Goal: Navigation & Orientation: Find specific page/section

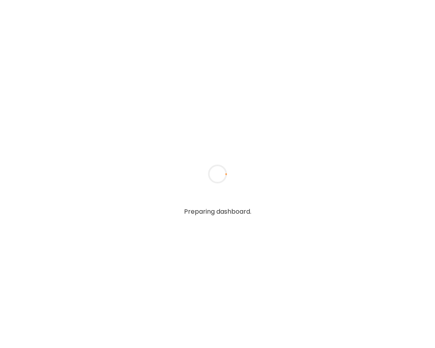
type input "**********"
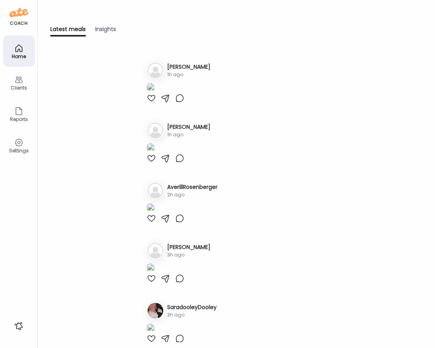
type input "**********"
click at [14, 86] on div "Clients" at bounding box center [19, 87] width 28 height 5
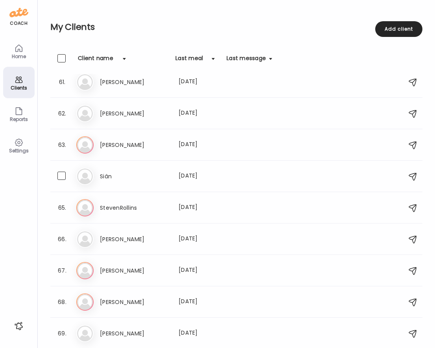
scroll to position [758, 0]
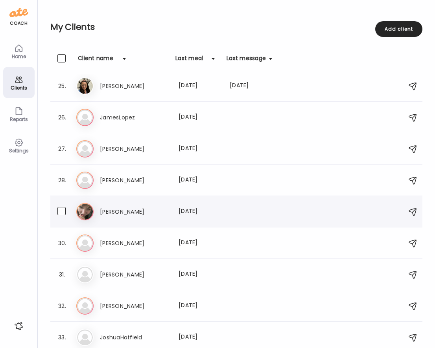
click at [139, 217] on div "Je [PERSON_NAME] Last meal: [DATE]" at bounding box center [237, 211] width 322 height 17
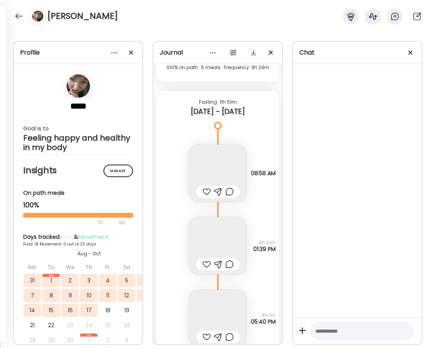
scroll to position [14277, 0]
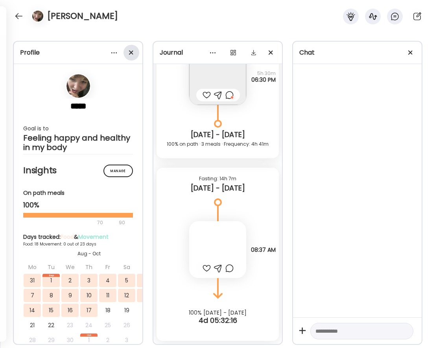
click at [130, 53] on span at bounding box center [131, 52] width 4 height 4
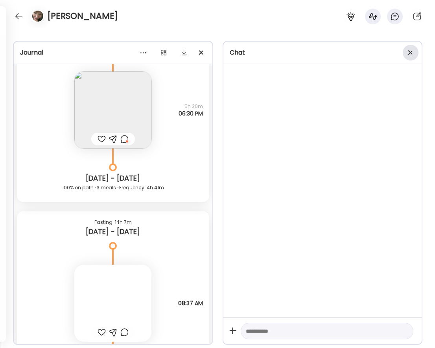
click at [411, 51] on span at bounding box center [410, 52] width 4 height 4
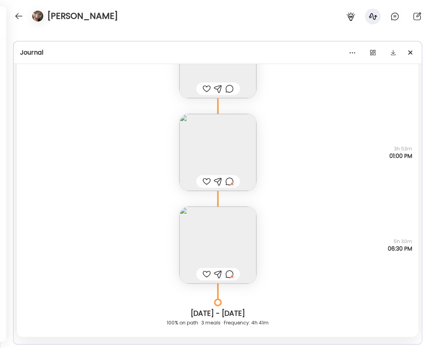
scroll to position [17137, 0]
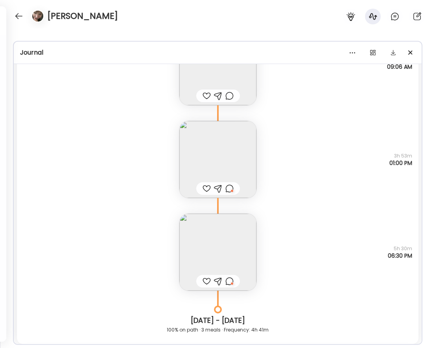
click at [229, 189] on div at bounding box center [229, 188] width 8 height 9
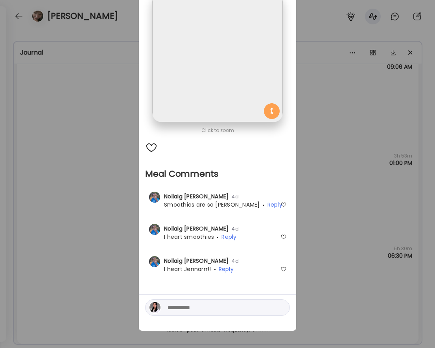
scroll to position [59, 0]
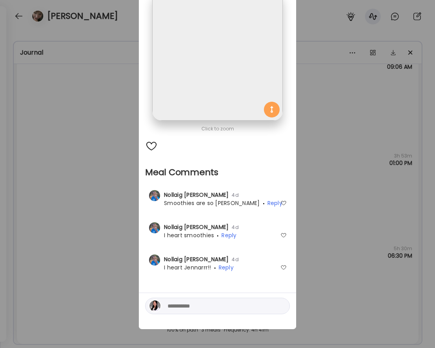
click at [317, 175] on div "Ate Coach Dashboard Wahoo! It’s official Take a moment to set up your Coach Pro…" at bounding box center [217, 174] width 435 height 348
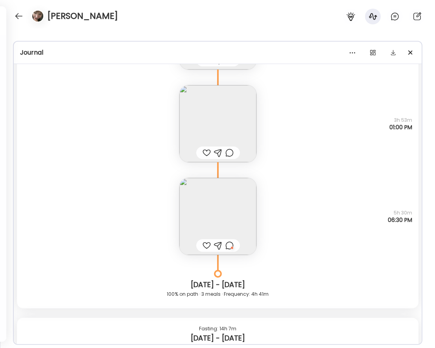
scroll to position [17179, 0]
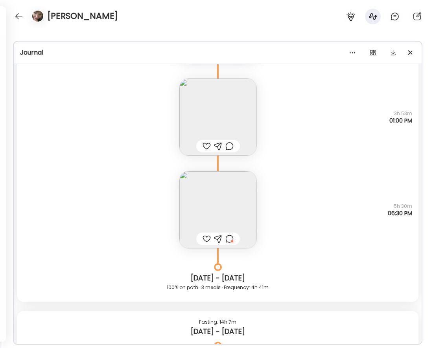
click at [228, 238] on div at bounding box center [229, 238] width 8 height 9
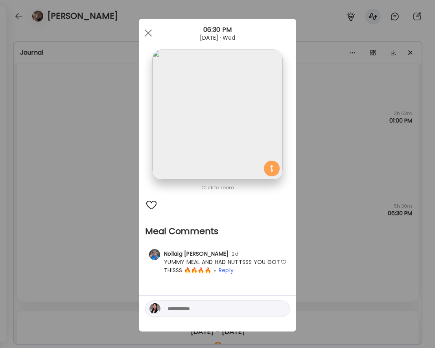
scroll to position [2, 0]
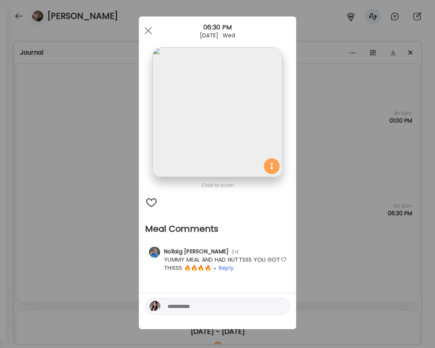
click at [316, 224] on div "Ate Coach Dashboard Wahoo! It’s official Take a moment to set up your Coach Pro…" at bounding box center [217, 174] width 435 height 348
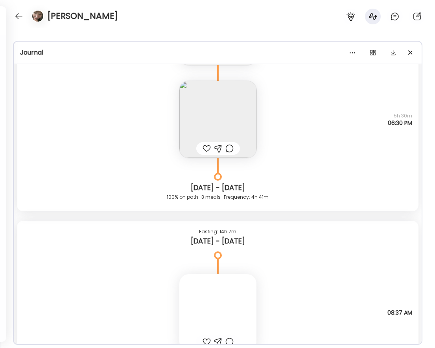
scroll to position [17342, 0]
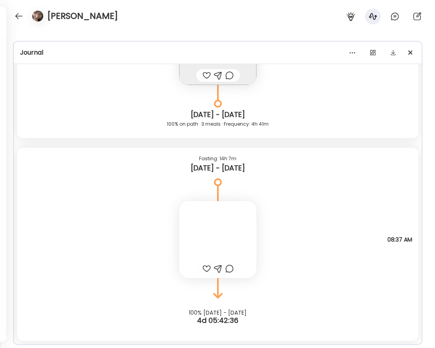
click at [226, 232] on div at bounding box center [217, 239] width 77 height 77
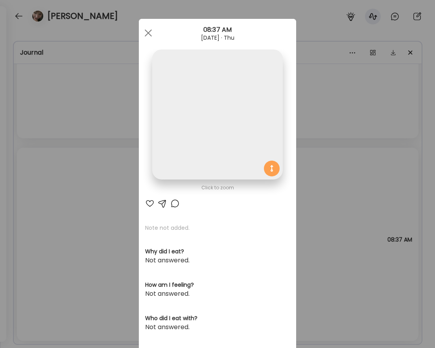
click at [250, 134] on img at bounding box center [217, 115] width 130 height 130
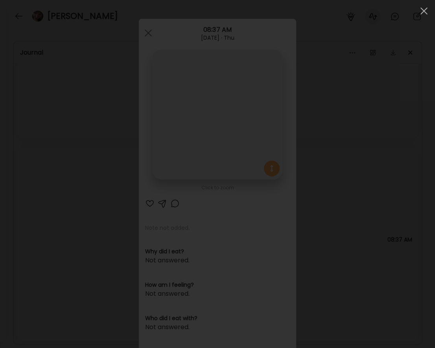
click at [351, 173] on div at bounding box center [217, 174] width 422 height 336
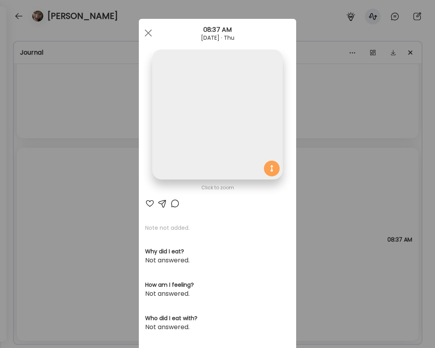
click at [362, 158] on div "Ate Coach Dashboard Wahoo! It’s official Take a moment to set up your Coach Pro…" at bounding box center [217, 174] width 435 height 348
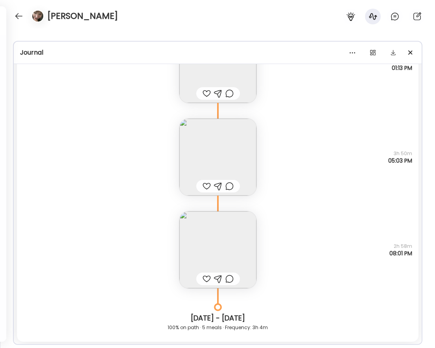
scroll to position [15422, 0]
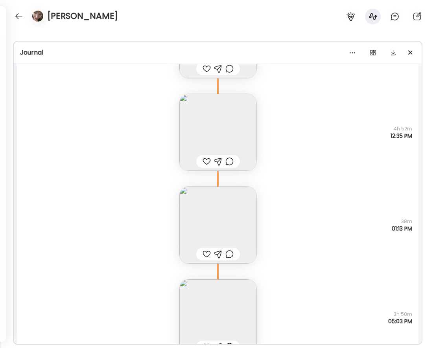
click at [224, 206] on img at bounding box center [217, 225] width 77 height 77
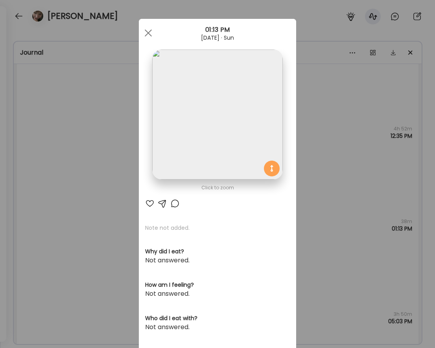
click at [242, 114] on img at bounding box center [217, 115] width 130 height 130
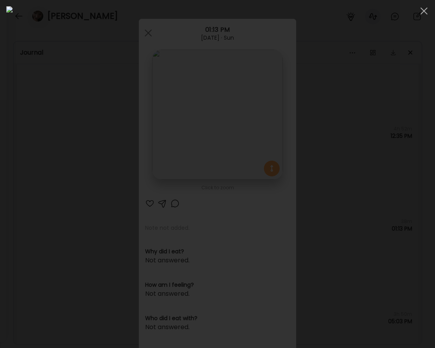
click at [402, 155] on div at bounding box center [217, 174] width 422 height 336
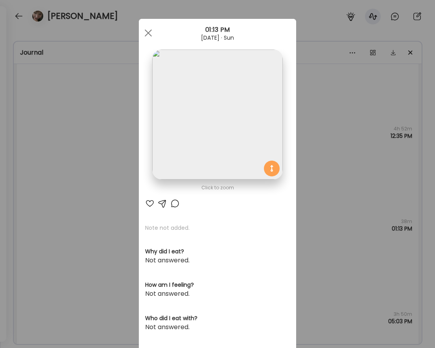
click at [310, 164] on div "Ate Coach Dashboard Wahoo! It’s official Take a moment to set up your Coach Pro…" at bounding box center [217, 174] width 435 height 348
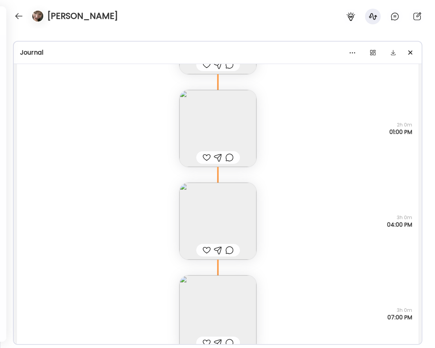
scroll to position [16696, 0]
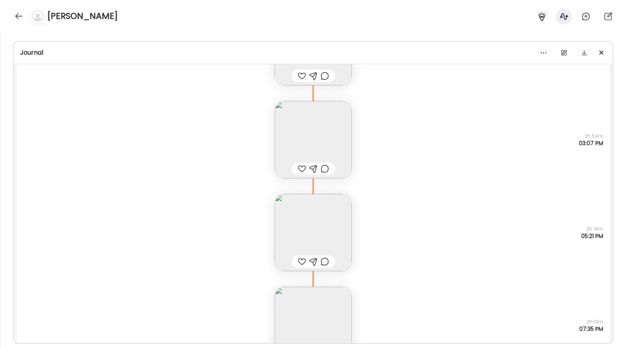
scroll to position [21147, 0]
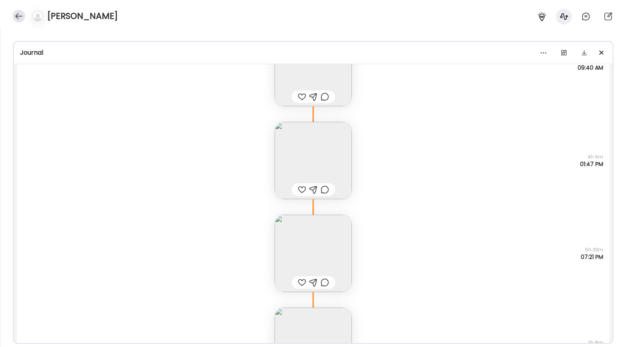
click at [20, 20] on div at bounding box center [19, 16] width 13 height 13
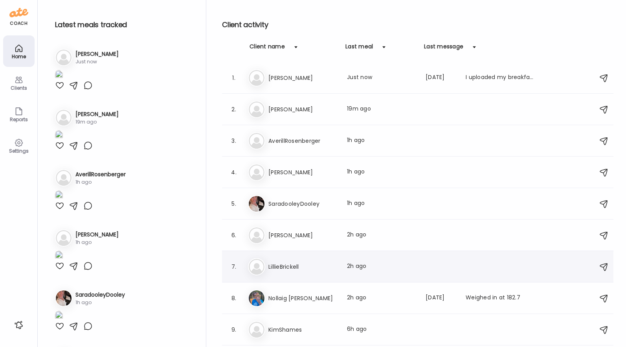
scroll to position [110, 0]
